Goal: Find specific page/section: Find specific page/section

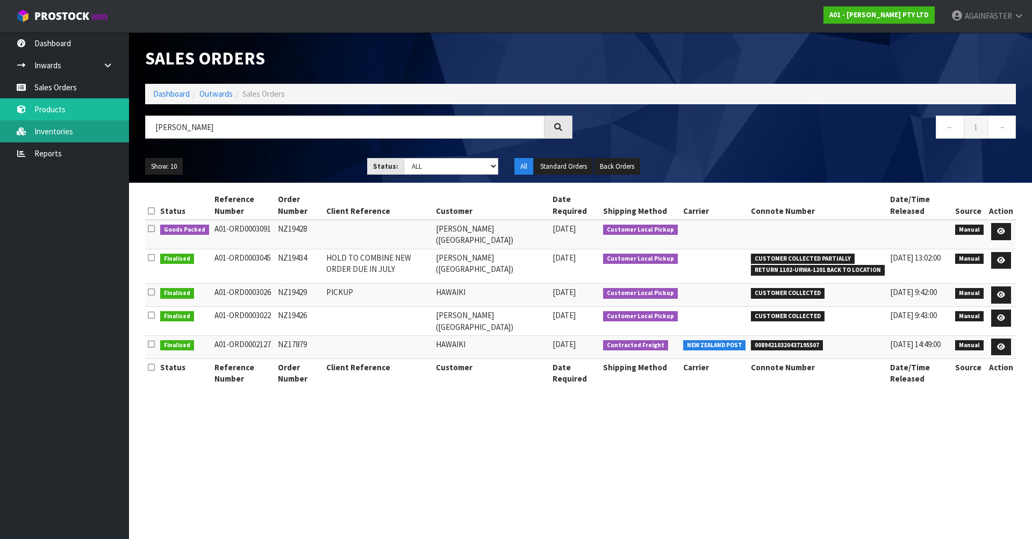
click at [76, 130] on link "Inventories" at bounding box center [64, 131] width 129 height 22
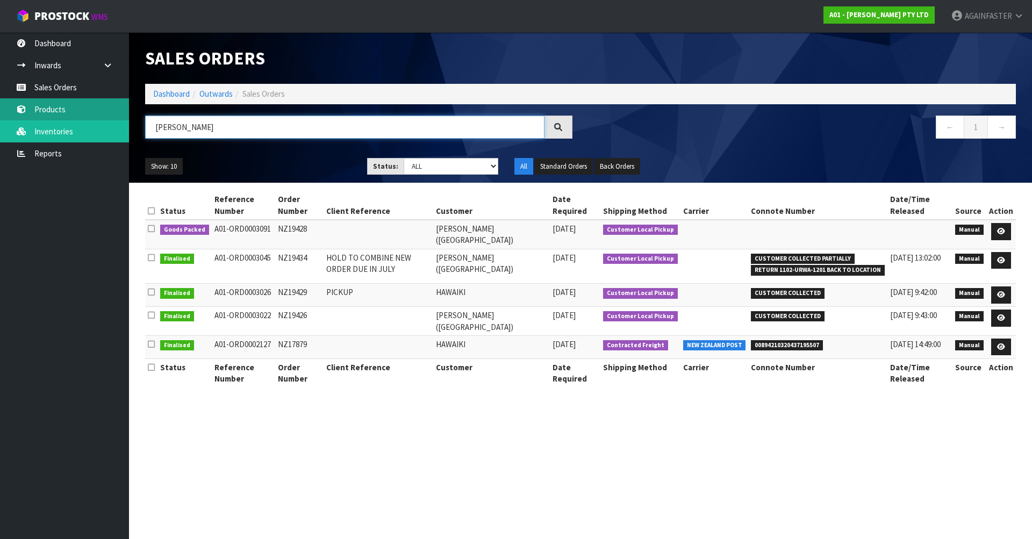
drag, startPoint x: 230, startPoint y: 124, endPoint x: 78, endPoint y: 102, distance: 153.6
click at [78, 102] on body "Toggle navigation ProStock WMS A01 - AGAIN FASTER PTY LTD AGAINFASTER Logout Da…" at bounding box center [516, 269] width 1032 height 539
paste input "0143-BD00-0003"
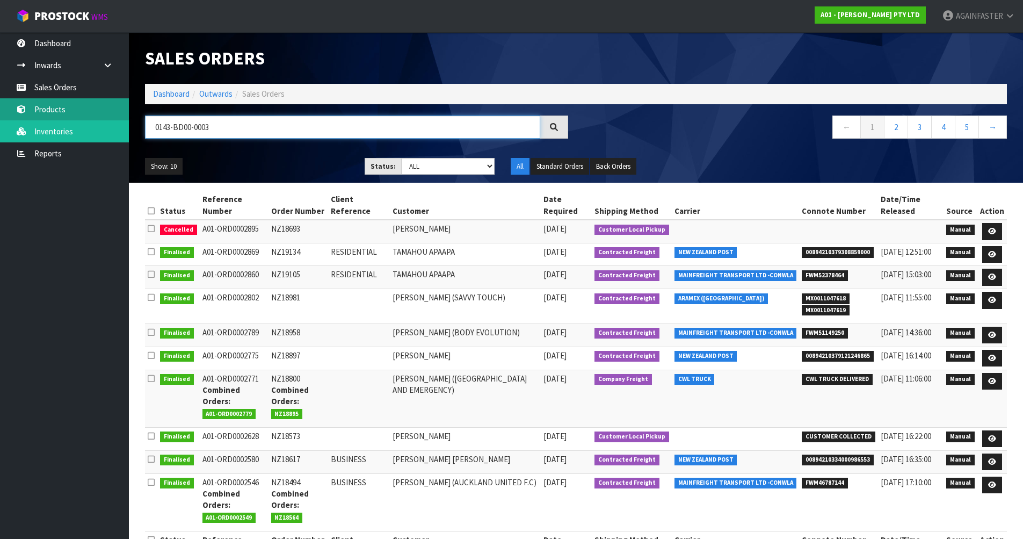
type input "0143-BD00-0003"
click at [83, 114] on link "Products" at bounding box center [64, 109] width 129 height 22
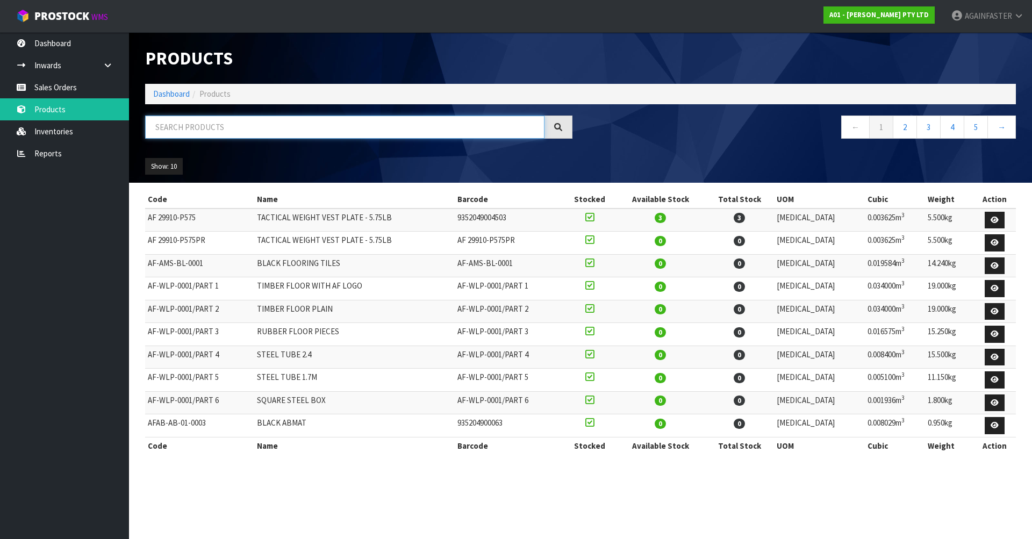
click at [227, 136] on input "text" at bounding box center [344, 127] width 399 height 23
paste input "0143-BD00-0003"
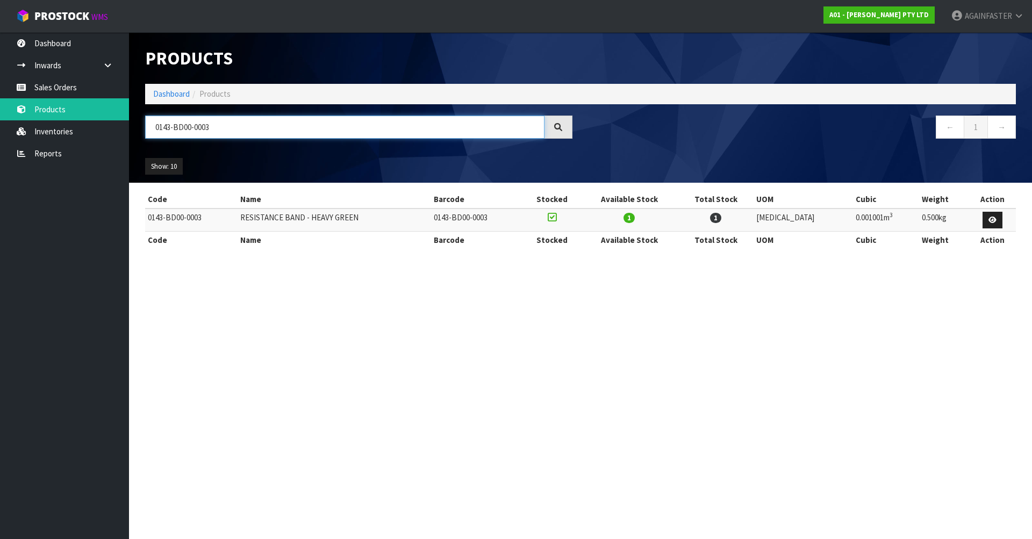
type input "0143-BD00-0003"
